Goal: Complete application form

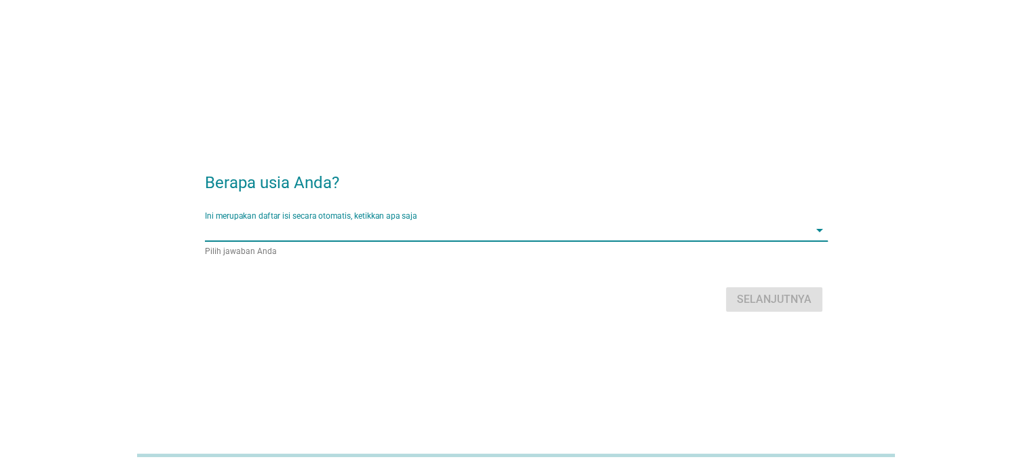
click at [484, 233] on input "Ini merupakan daftar isi secara otomatis, ketikkan apa saja" at bounding box center [507, 230] width 604 height 22
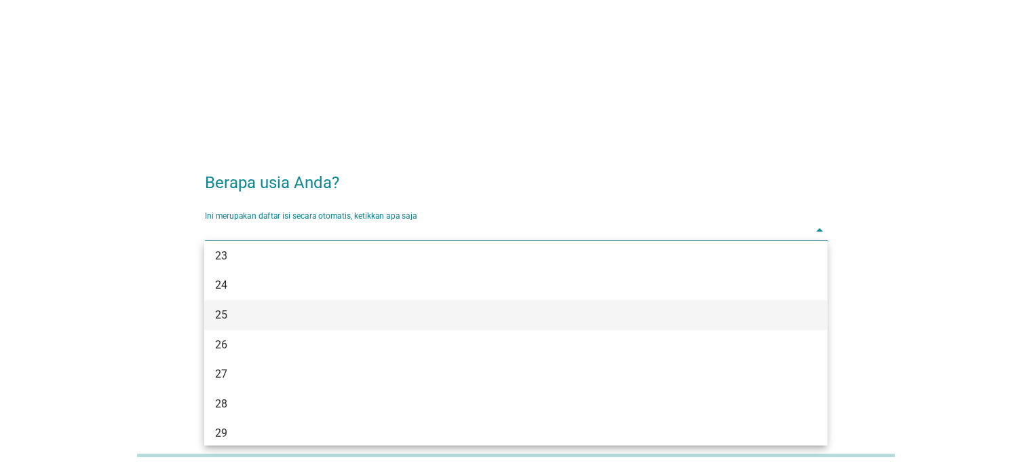
scroll to position [182, 0]
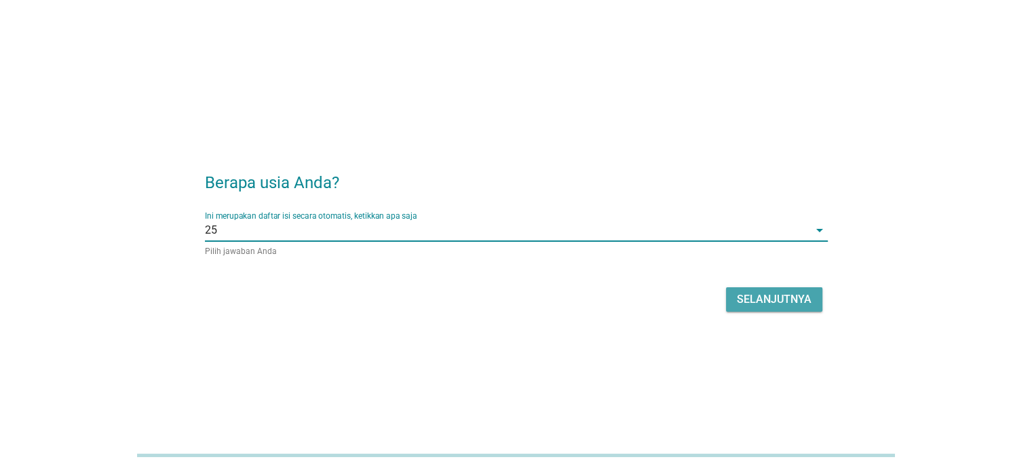
click at [769, 295] on div "Selanjutnya" at bounding box center [774, 299] width 75 height 16
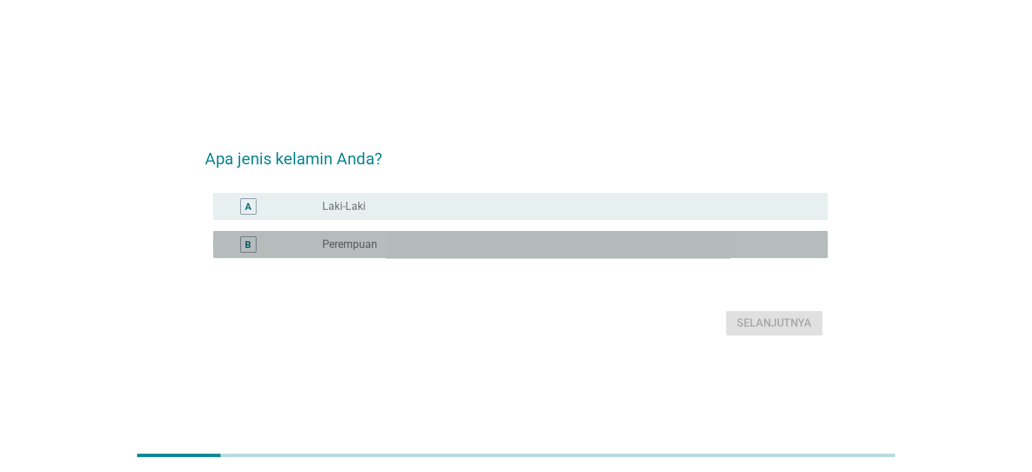
click at [367, 241] on label "Perempuan" at bounding box center [349, 245] width 55 height 14
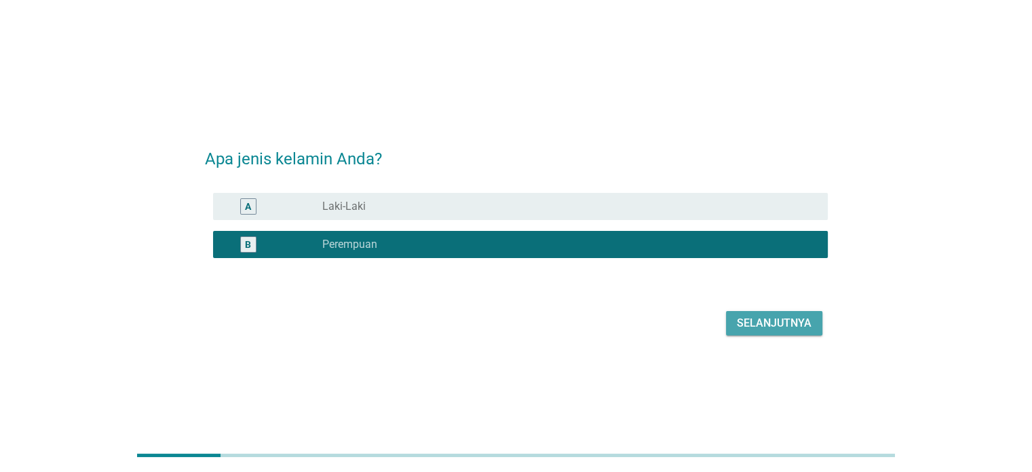
click at [764, 311] on button "Selanjutnya" at bounding box center [774, 323] width 96 height 24
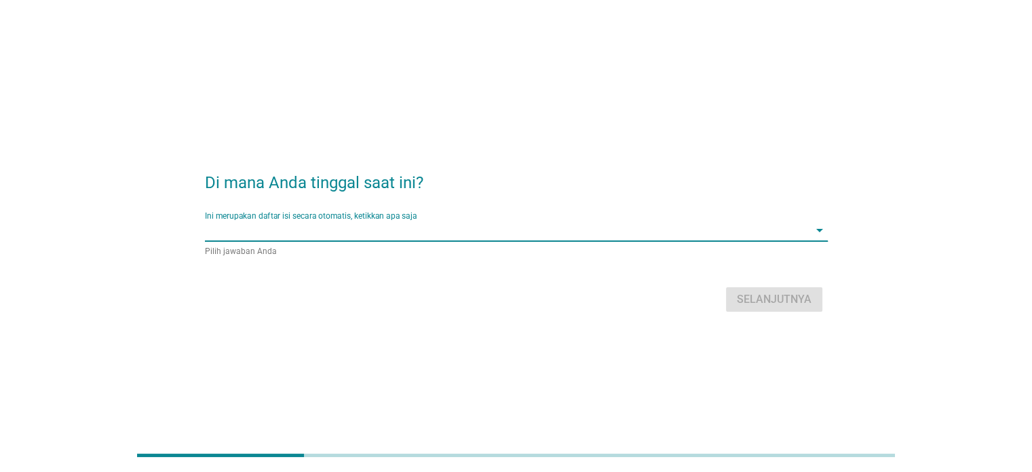
click at [271, 240] on div "Ini merupakan daftar isi secara otomatis, ketikkan apa saja arrow_drop_down" at bounding box center [516, 230] width 623 height 22
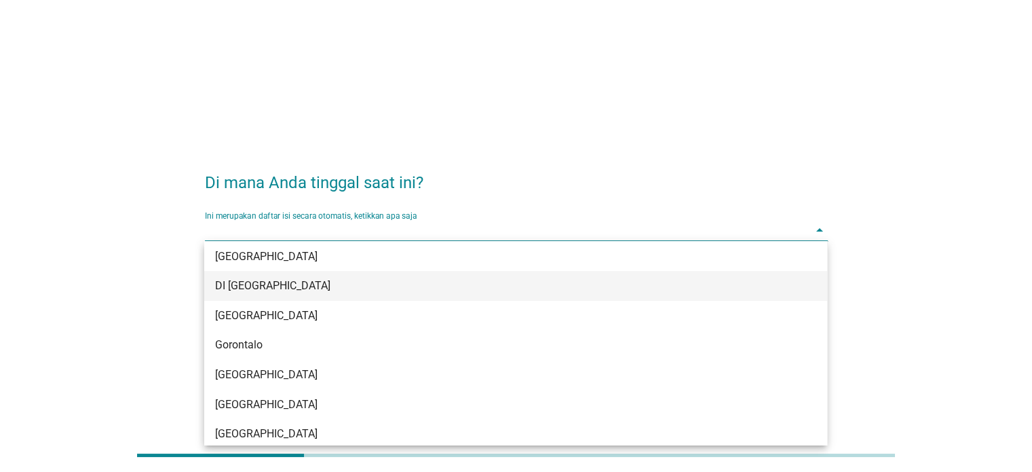
scroll to position [124, 0]
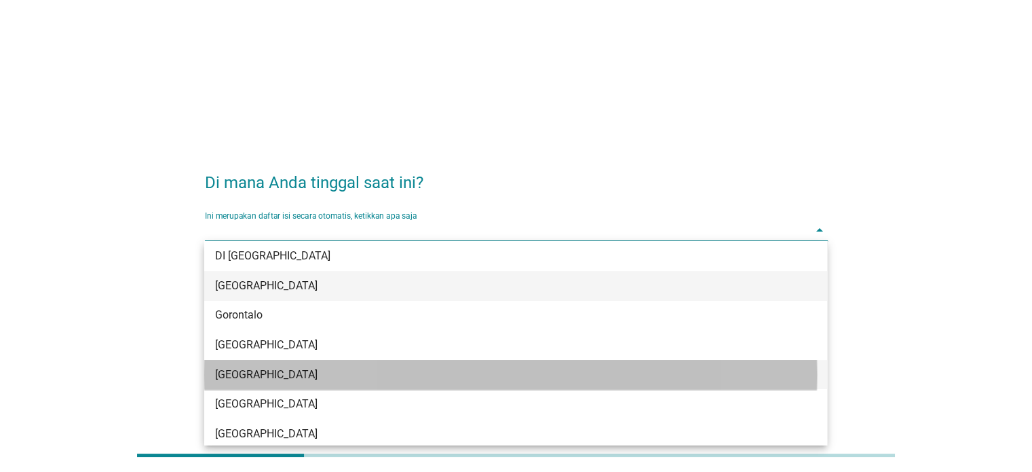
click at [287, 374] on div "[GEOGRAPHIC_DATA]" at bounding box center [490, 375] width 551 height 16
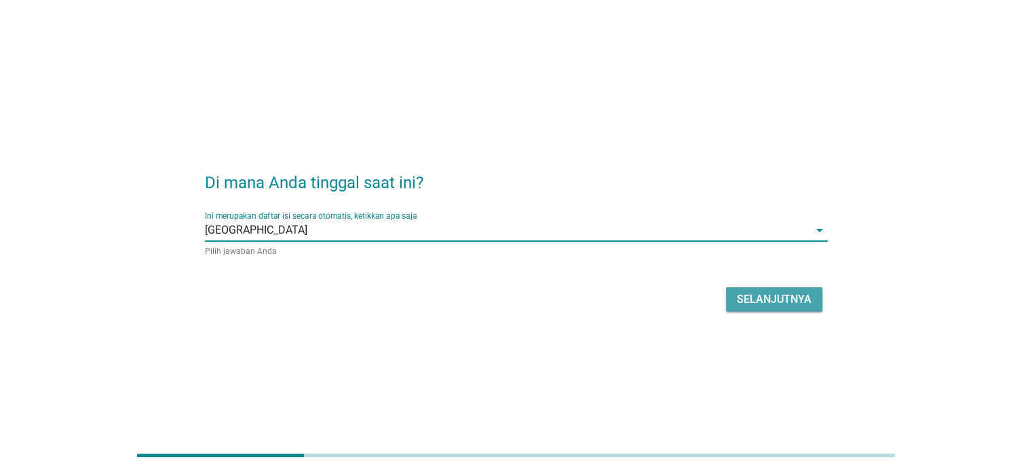
click at [758, 297] on div "Selanjutnya" at bounding box center [774, 299] width 75 height 16
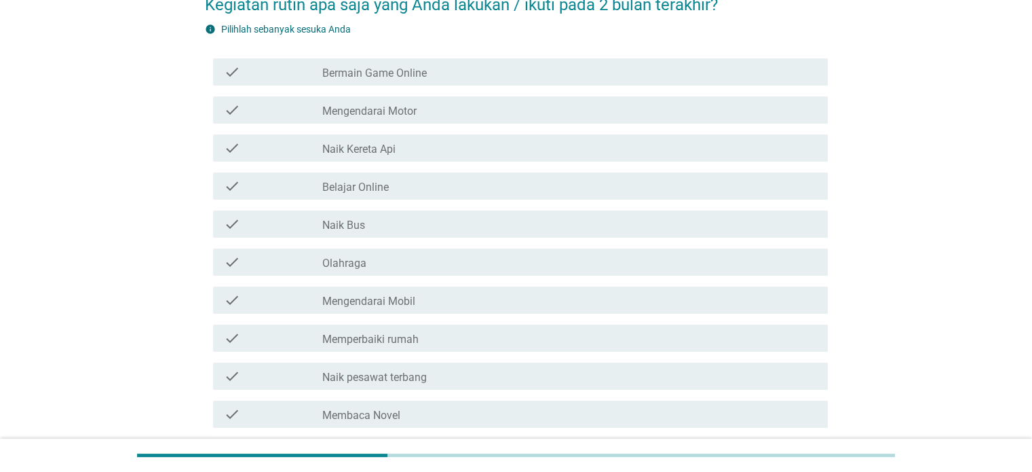
scroll to position [109, 0]
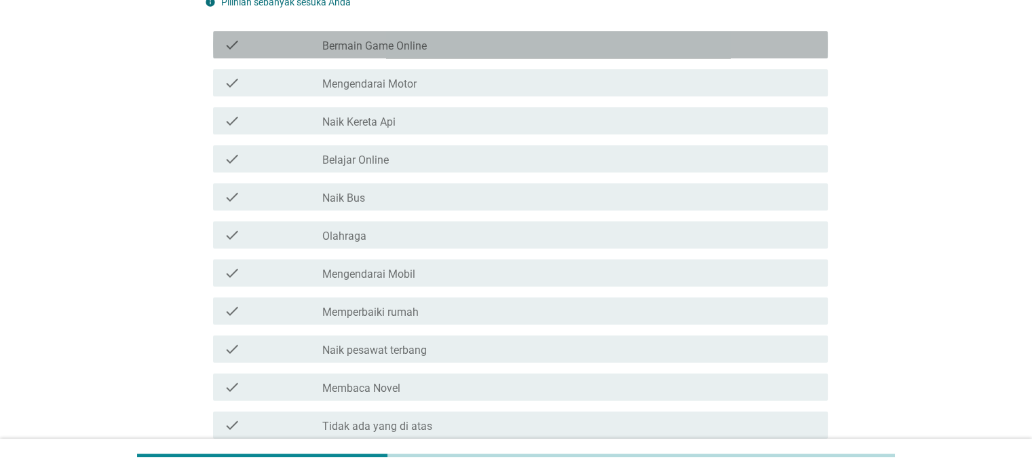
click at [426, 41] on label "Bermain Game Online" at bounding box center [374, 46] width 105 height 14
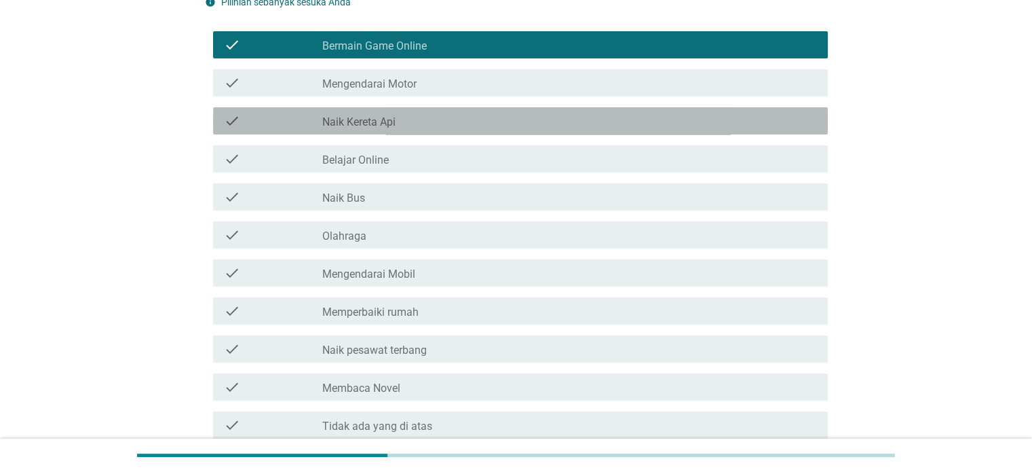
click at [425, 116] on div "check_box_outline_blank Naik Kereta Api" at bounding box center [569, 121] width 494 height 16
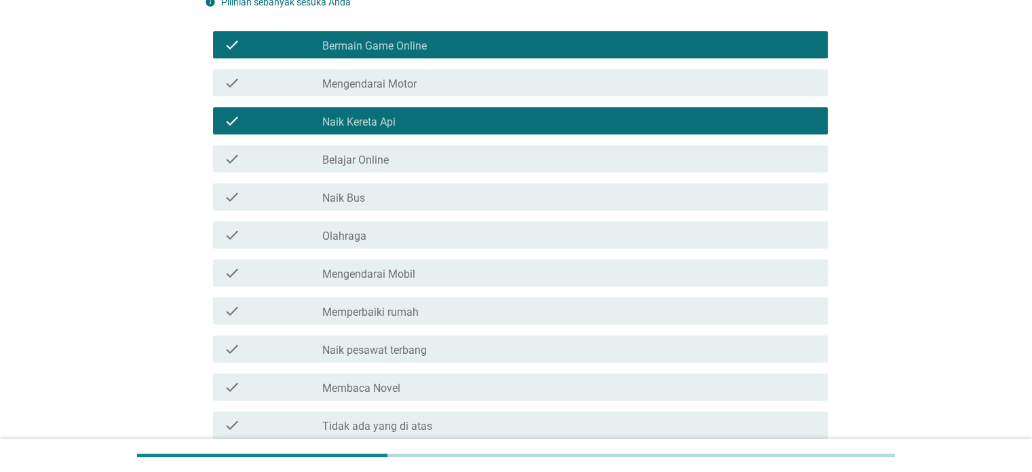
click at [430, 191] on div "check_box_outline_blank Naik Bus" at bounding box center [569, 197] width 494 height 16
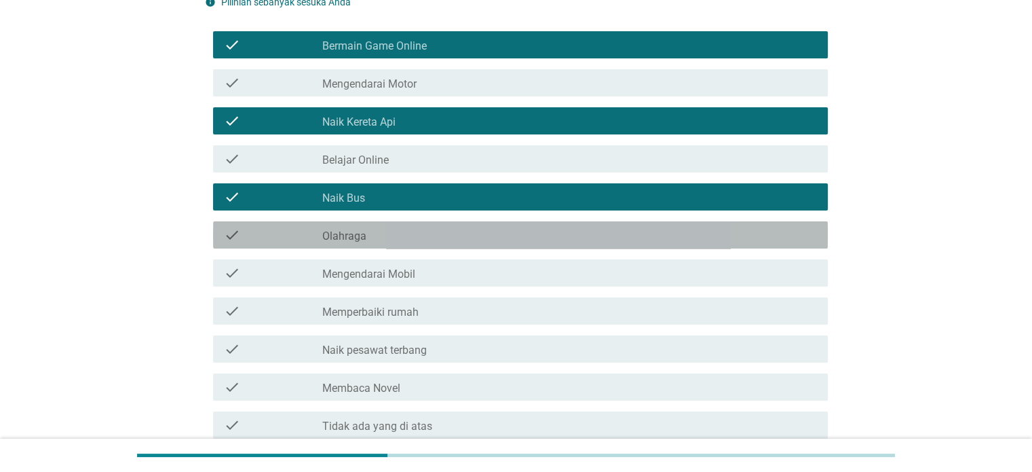
click at [429, 231] on div "check_box_outline_blank Olahraga" at bounding box center [569, 235] width 494 height 16
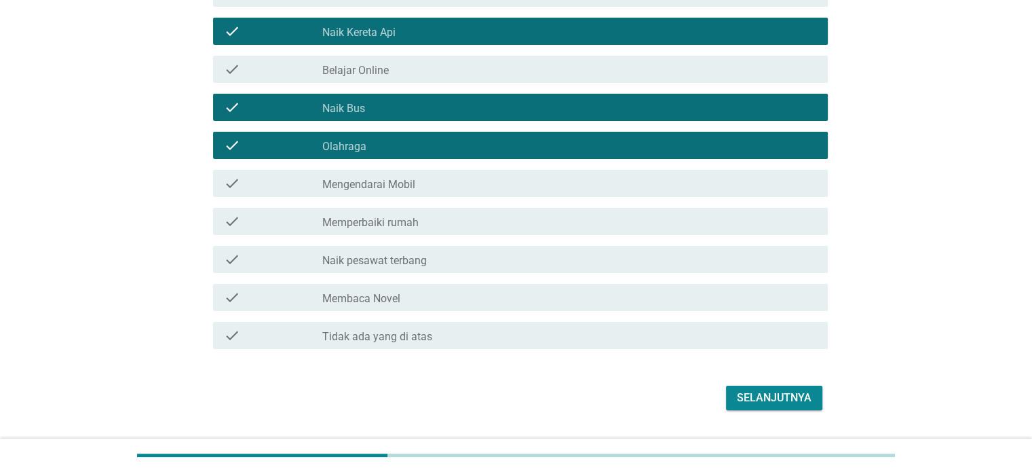
scroll to position [217, 0]
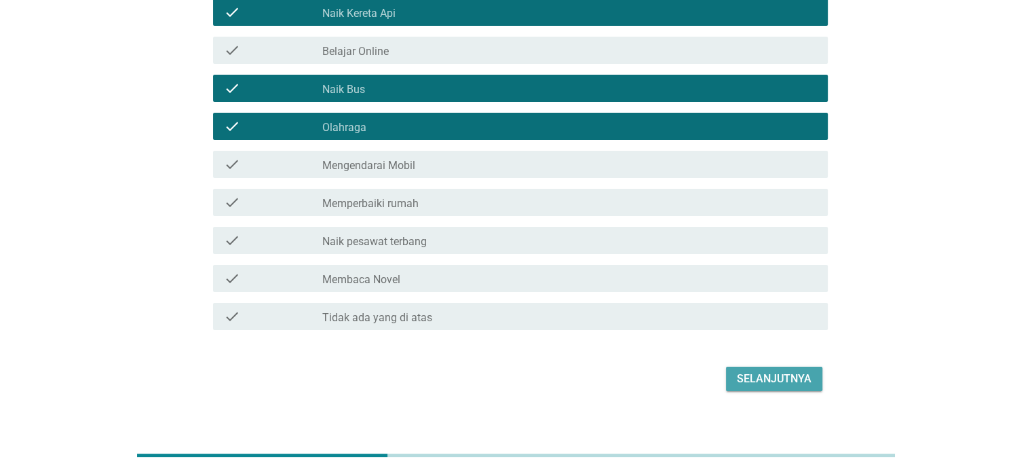
click at [776, 383] on div "Selanjutnya" at bounding box center [774, 379] width 75 height 16
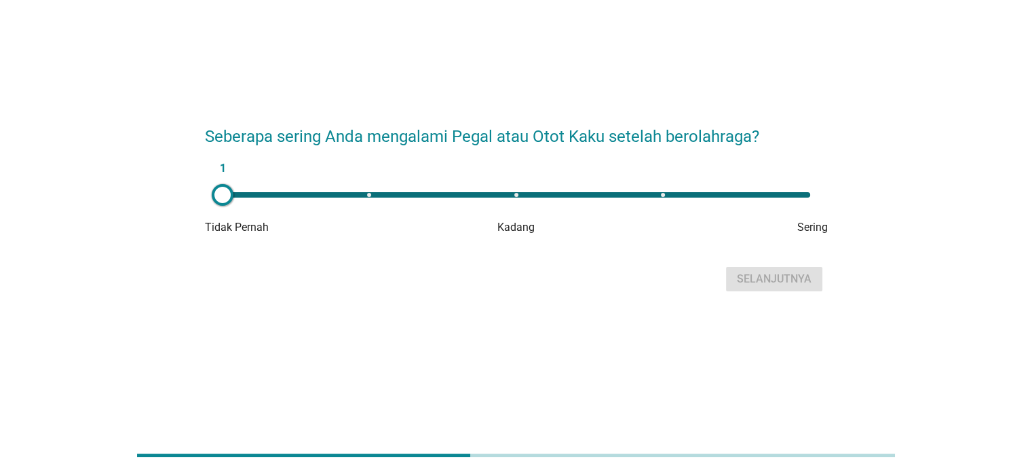
scroll to position [0, 0]
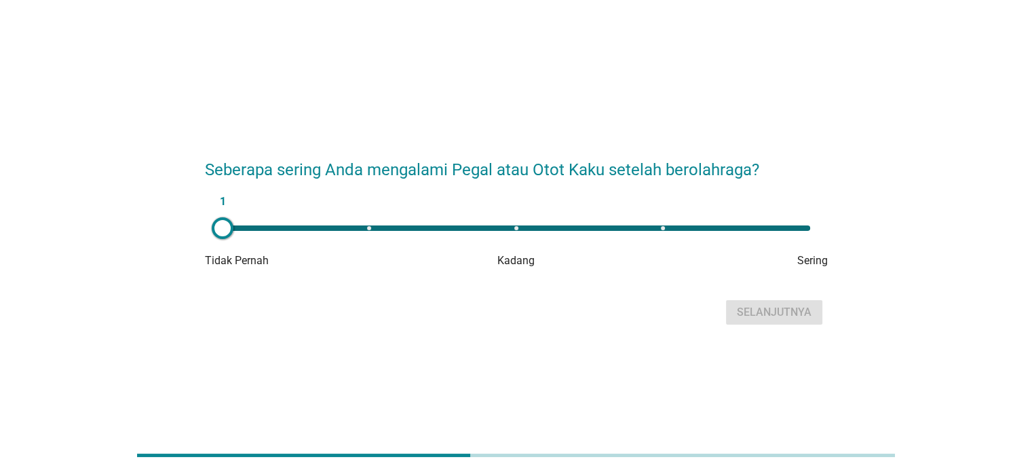
click at [515, 227] on div "1" at bounding box center [517, 227] width 588 height 5
type input "3"
click at [748, 304] on div "Selanjutnya" at bounding box center [774, 312] width 75 height 16
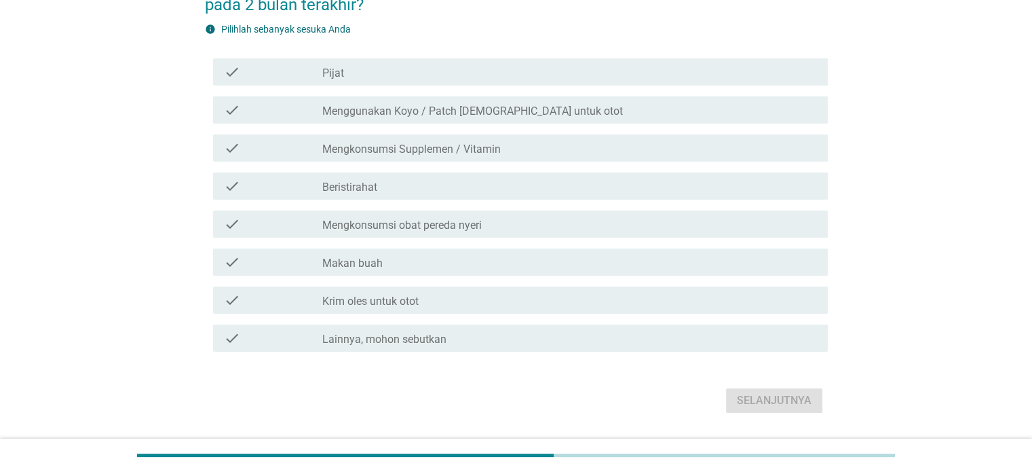
scroll to position [109, 0]
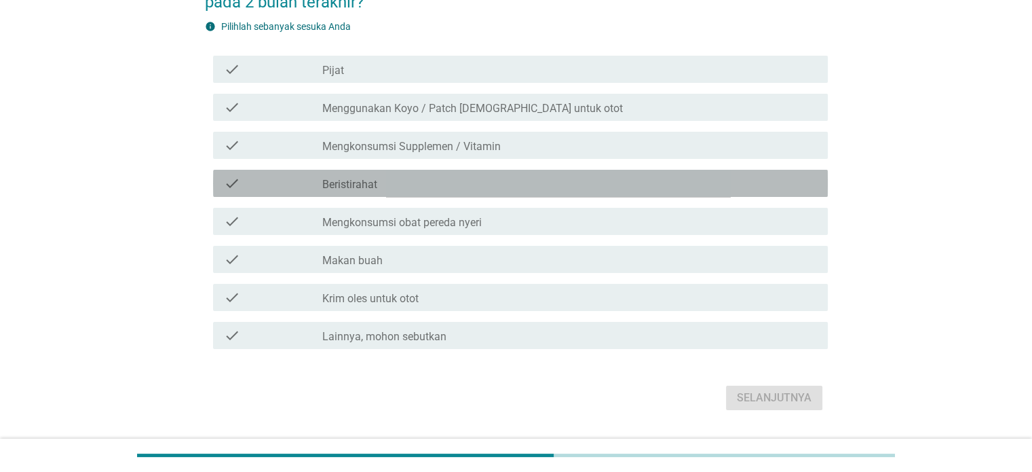
click at [429, 175] on div "check_box_outline_blank Beristirahat" at bounding box center [569, 183] width 494 height 16
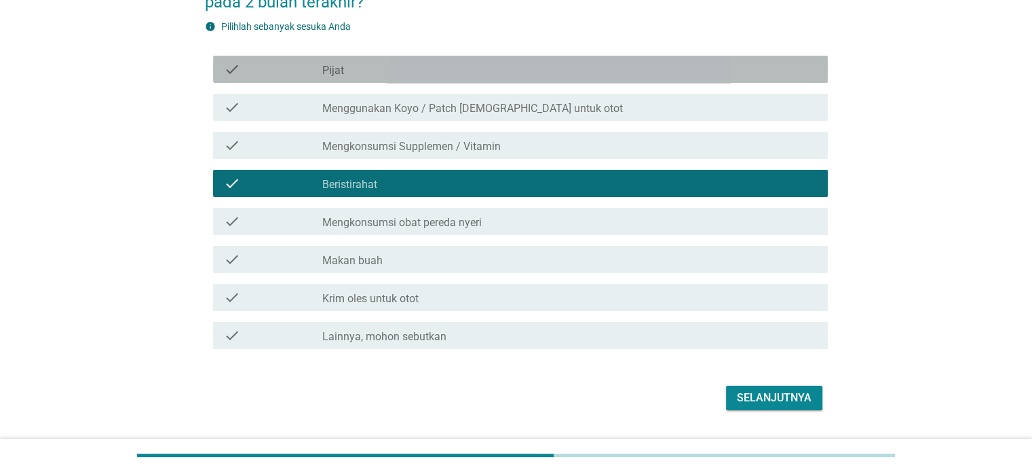
click at [411, 64] on div "check_box_outline_blank Pijat" at bounding box center [569, 69] width 494 height 16
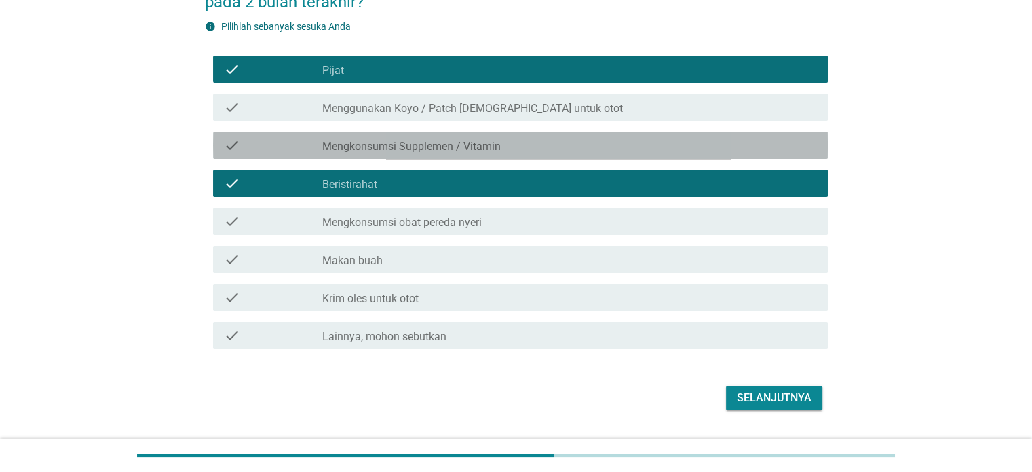
click at [449, 149] on label "Mengkonsumsi Supplemen / Vitamin" at bounding box center [411, 147] width 179 height 14
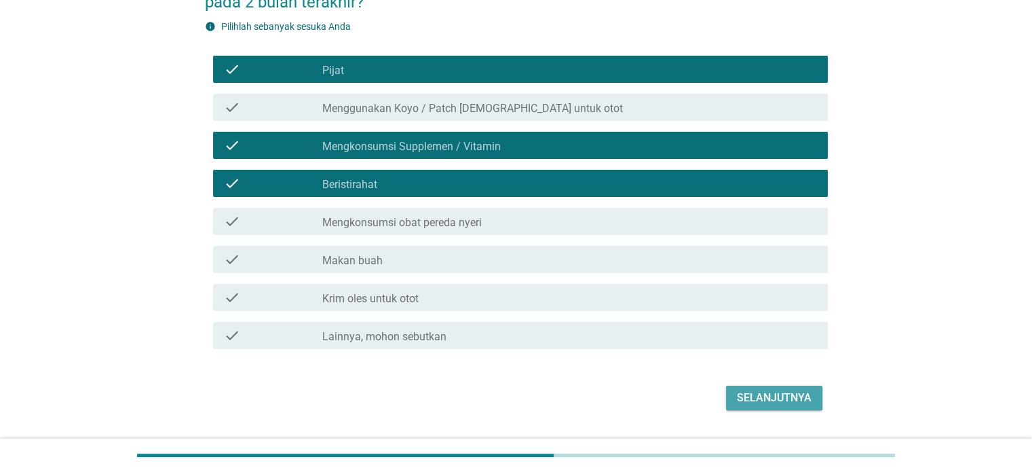
click at [774, 393] on div "Selanjutnya" at bounding box center [774, 398] width 75 height 16
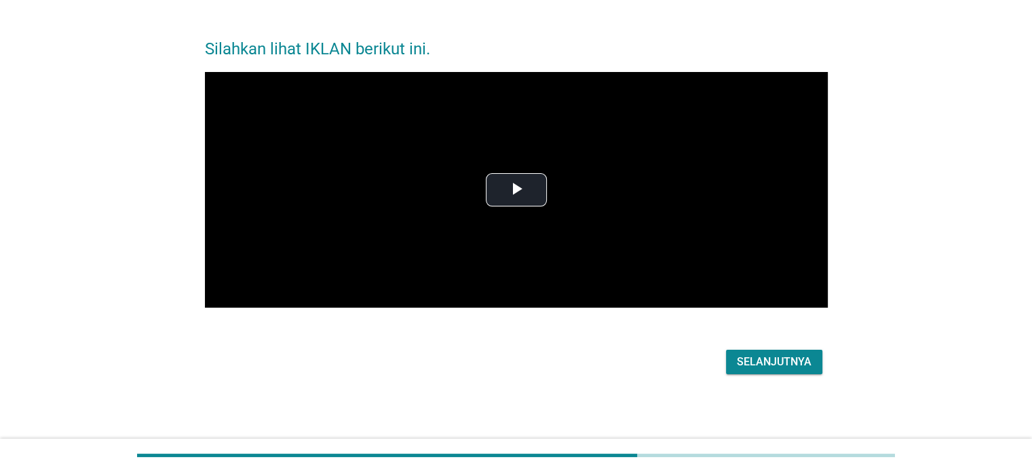
scroll to position [0, 0]
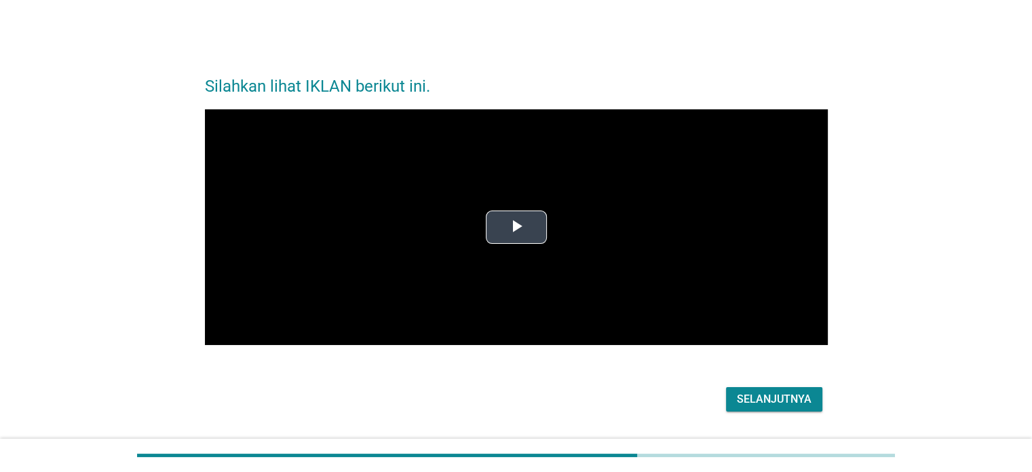
click at [517, 227] on span "Video Player" at bounding box center [517, 227] width 0 height 0
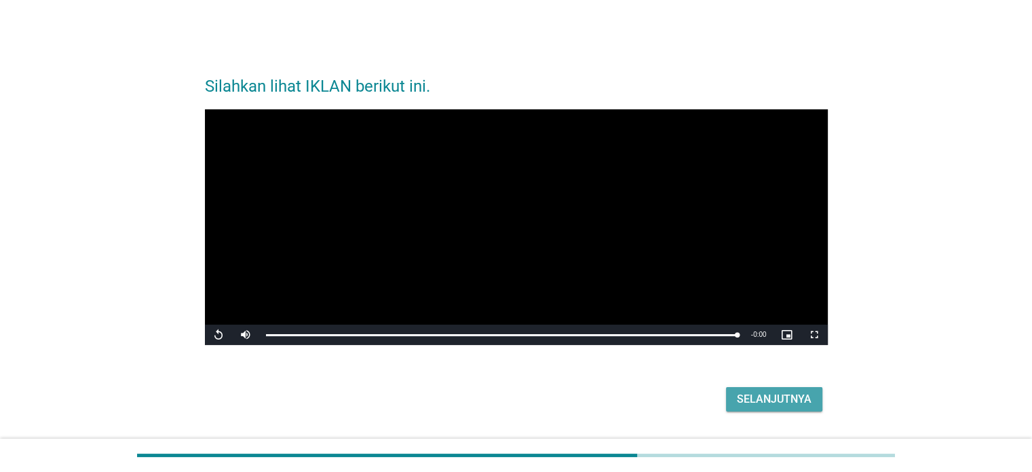
click at [747, 404] on div "Selanjutnya" at bounding box center [774, 399] width 75 height 16
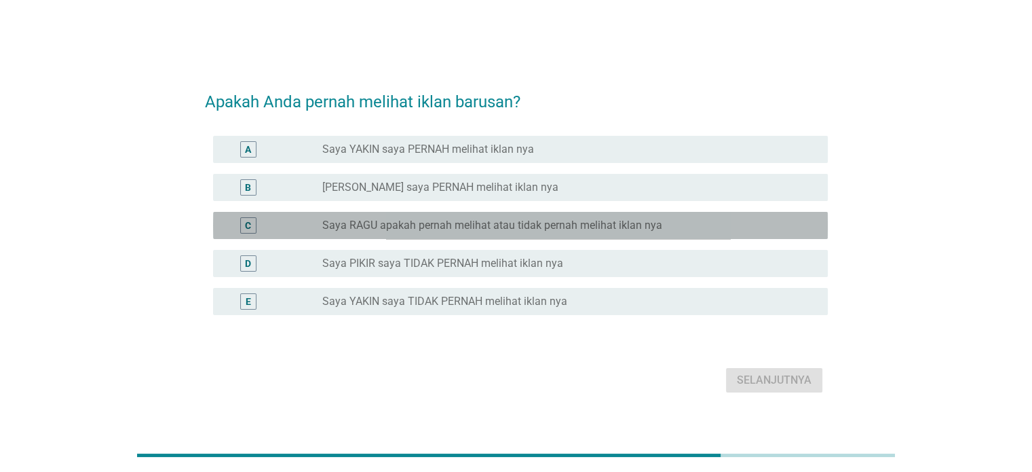
click at [510, 225] on label "Saya RAGU apakah pernah melihat atau tidak pernah melihat iklan nya" at bounding box center [492, 226] width 340 height 14
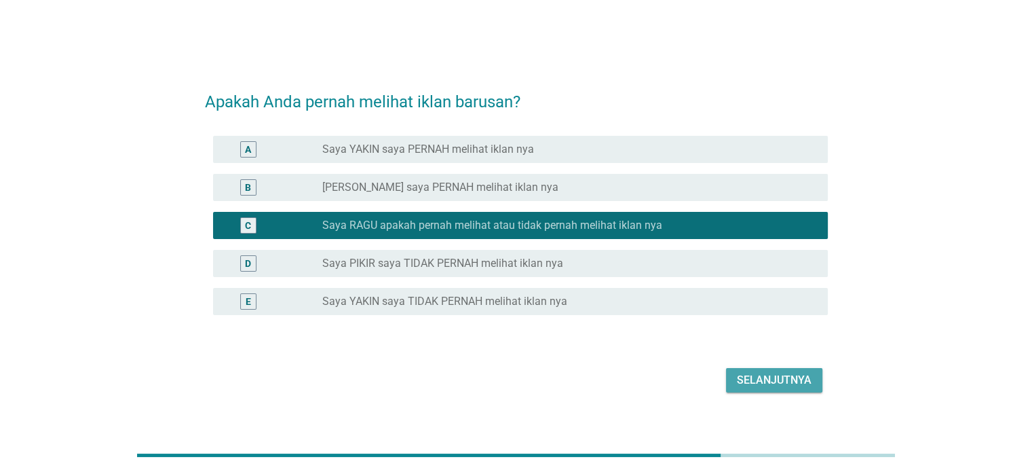
click at [752, 388] on div "Selanjutnya" at bounding box center [774, 380] width 75 height 16
